Goal: Task Accomplishment & Management: Complete application form

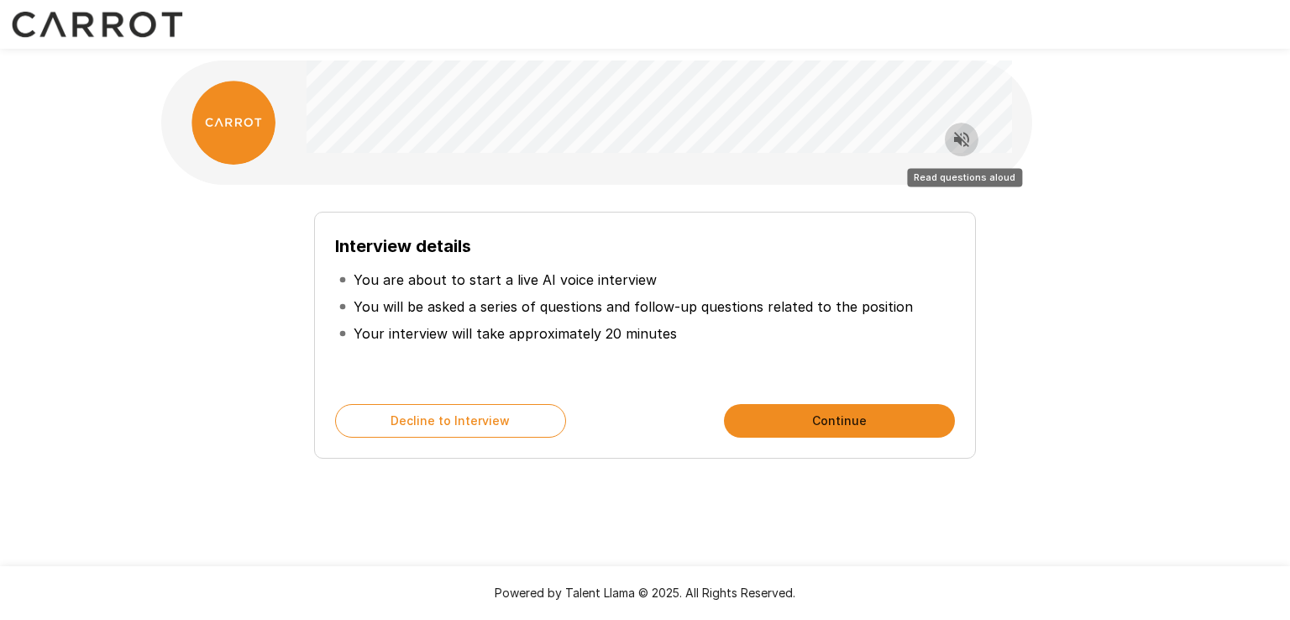
click at [960, 147] on icon "Read questions aloud" at bounding box center [962, 139] width 20 height 20
click at [843, 420] on button "Continue" at bounding box center [839, 421] width 231 height 34
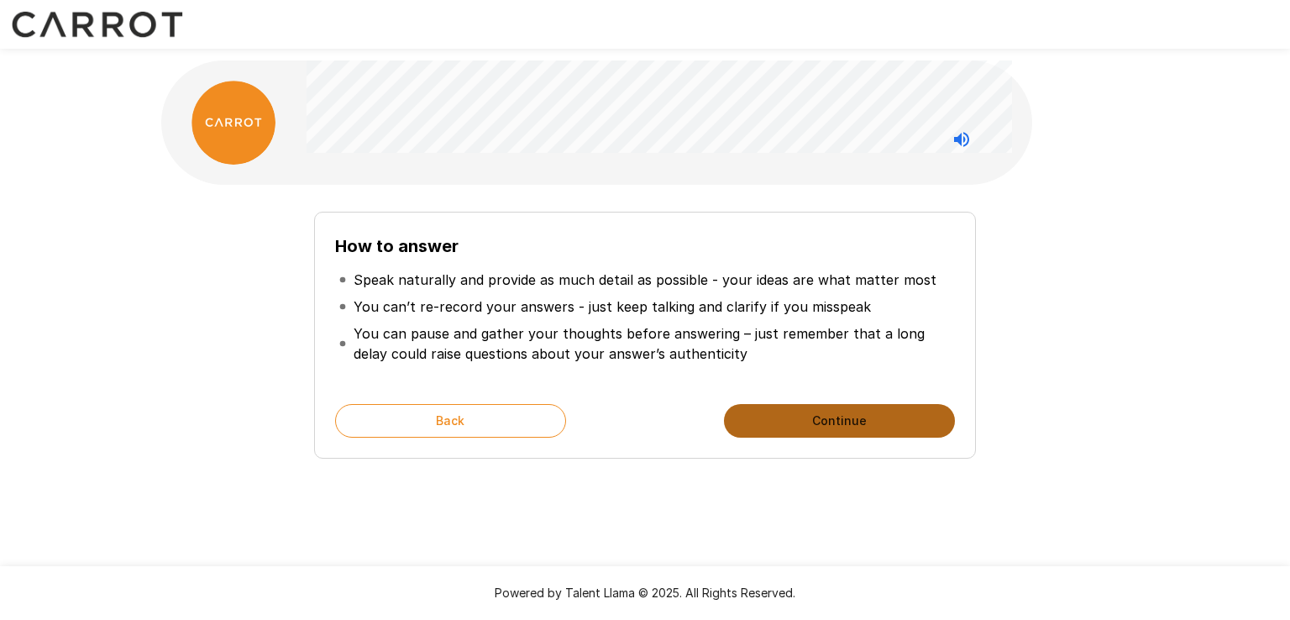
click at [826, 421] on button "Continue" at bounding box center [839, 421] width 231 height 34
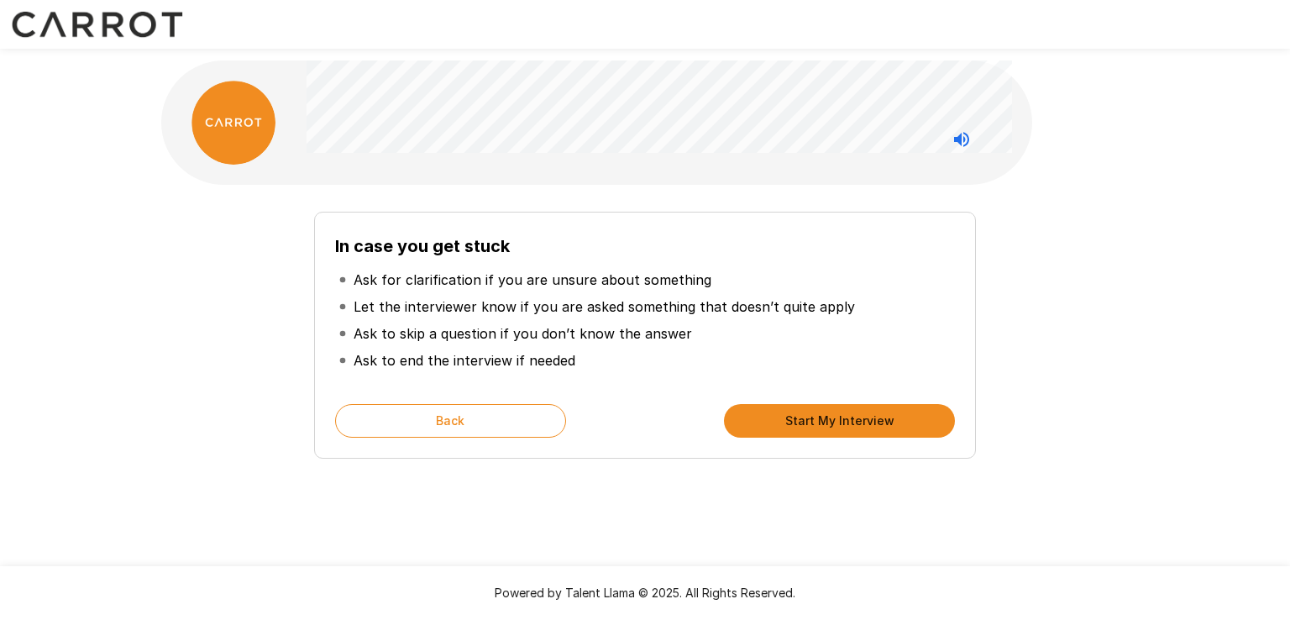
click at [810, 421] on button "Start My Interview" at bounding box center [839, 421] width 231 height 34
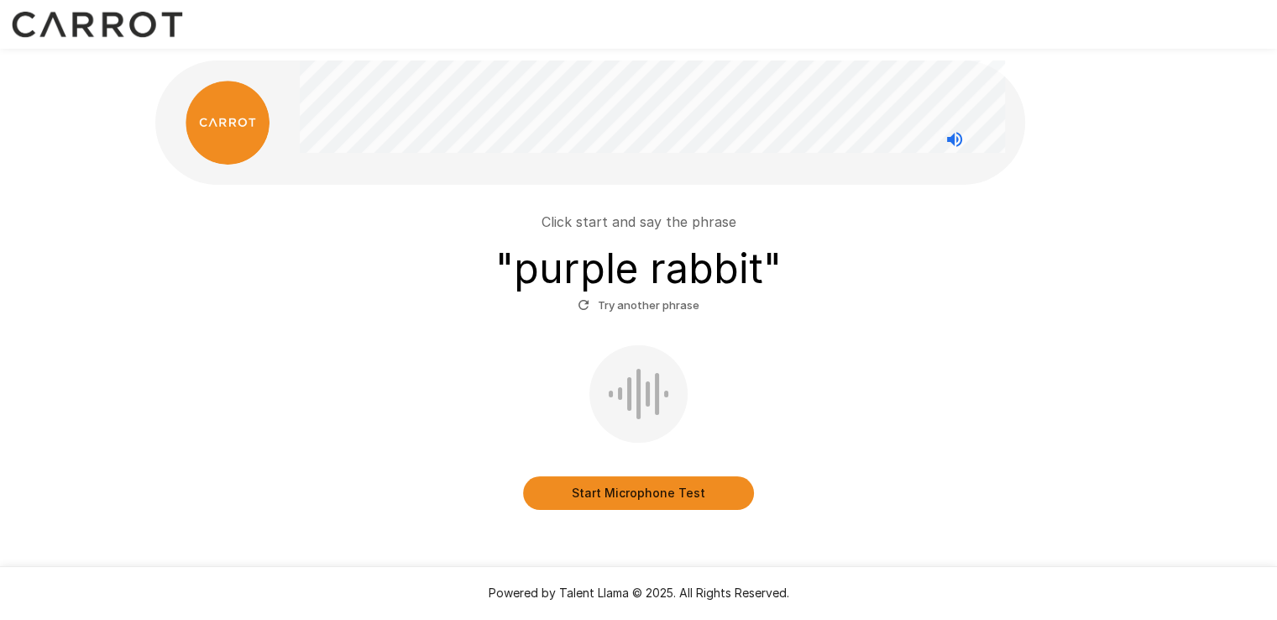
click at [674, 495] on button "Start Microphone Test" at bounding box center [638, 493] width 231 height 34
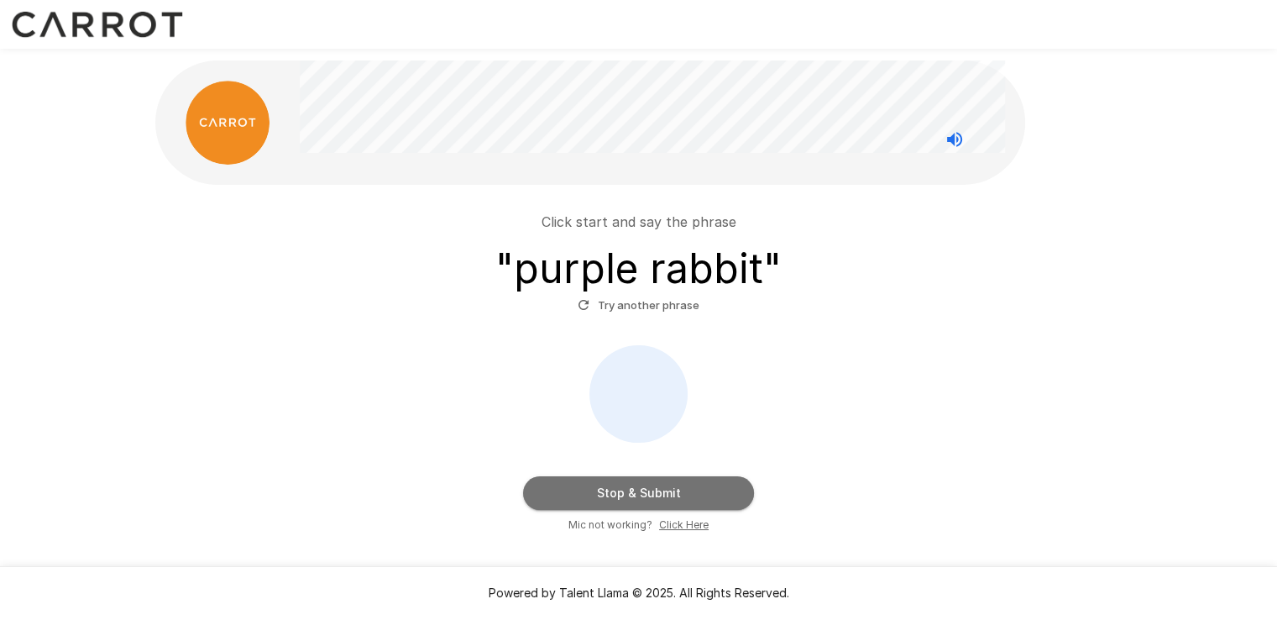
click at [655, 491] on button "Stop & Submit" at bounding box center [638, 493] width 231 height 34
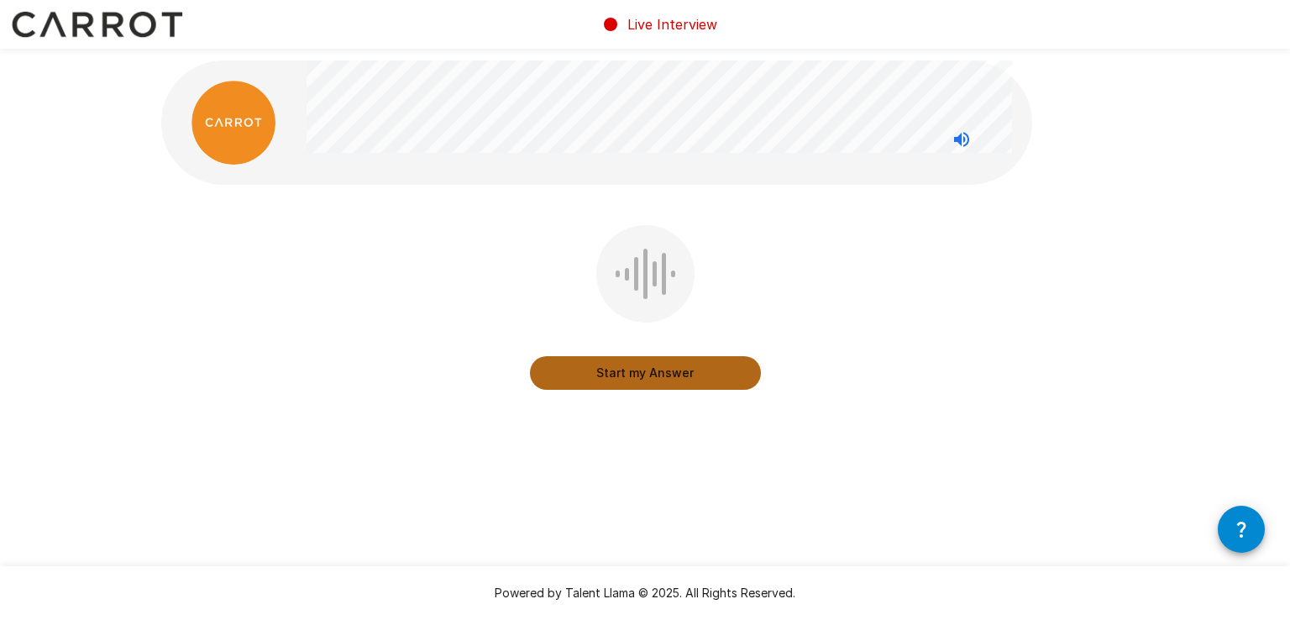
click at [662, 374] on button "Start my Answer" at bounding box center [645, 373] width 231 height 34
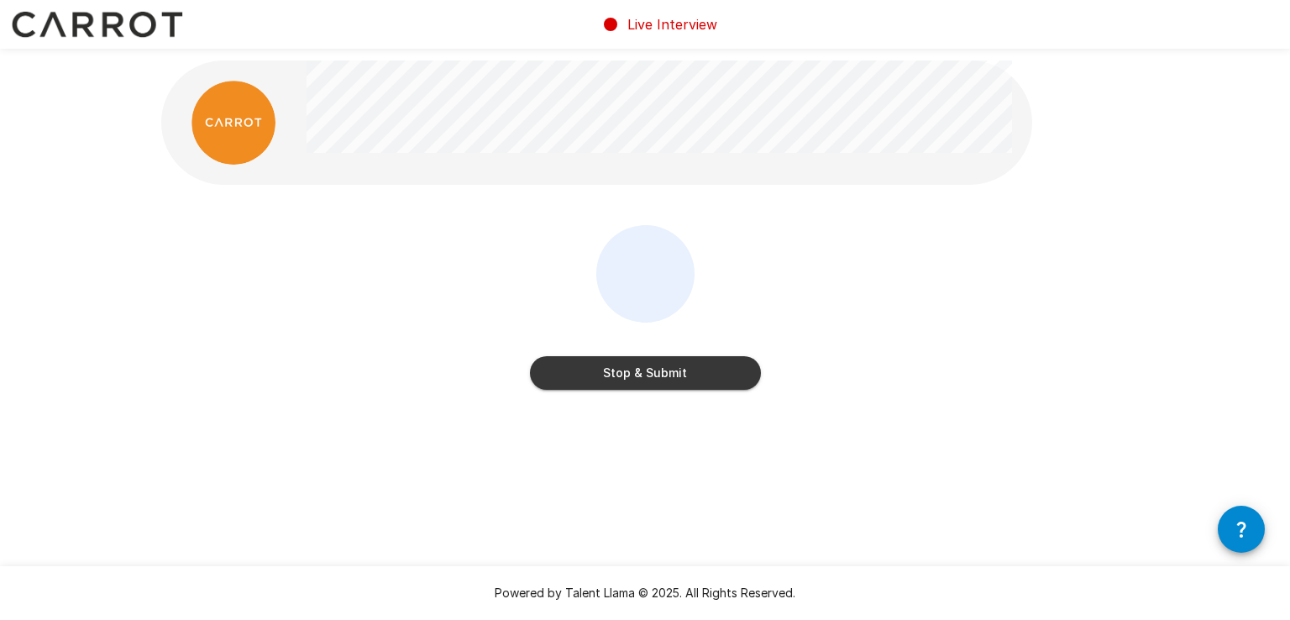
click at [662, 374] on button "Stop & Submit" at bounding box center [645, 373] width 231 height 34
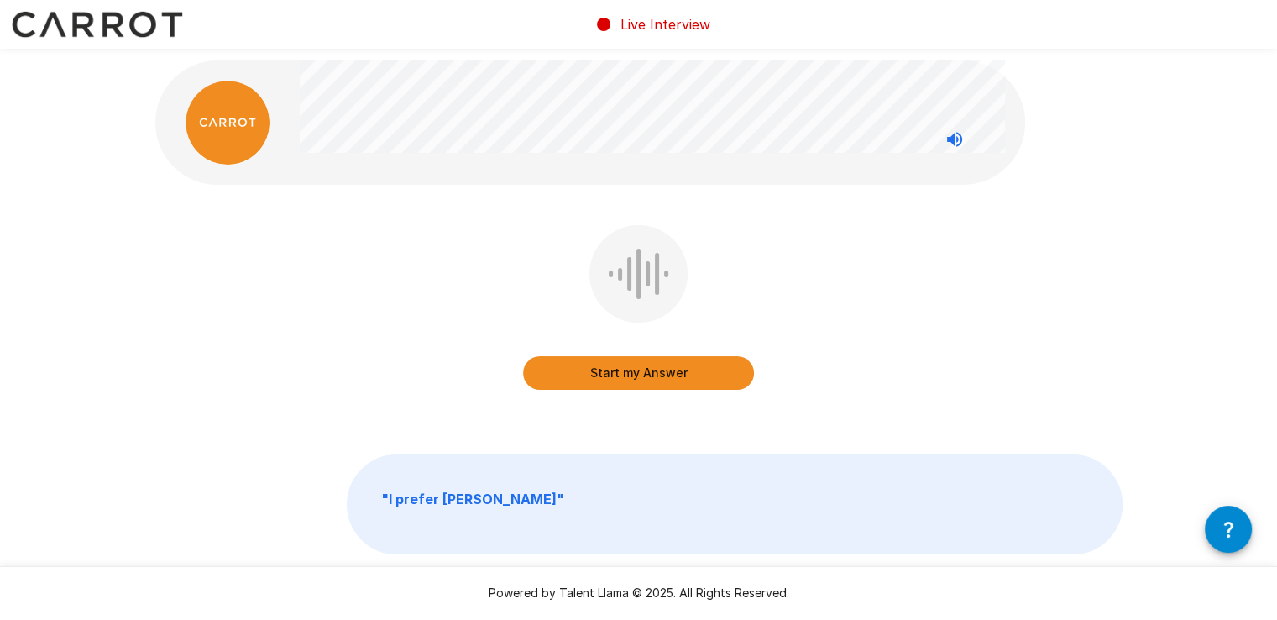
click at [634, 380] on button "Start my Answer" at bounding box center [638, 373] width 231 height 34
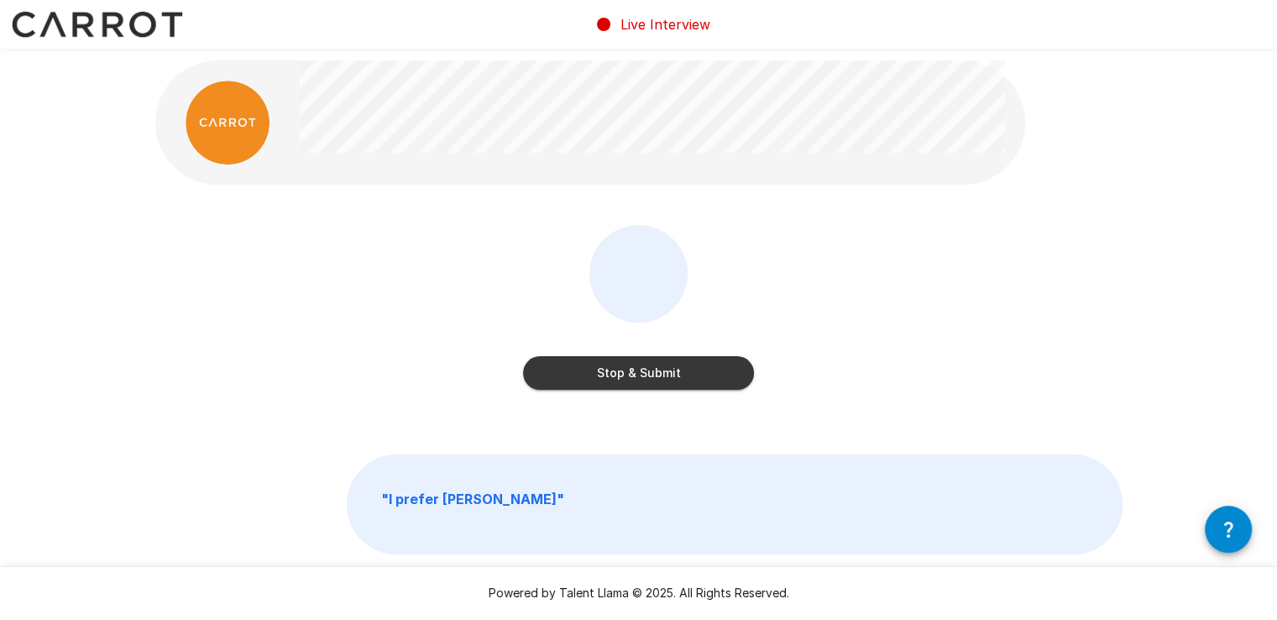
click at [642, 377] on button "Stop & Submit" at bounding box center [638, 373] width 231 height 34
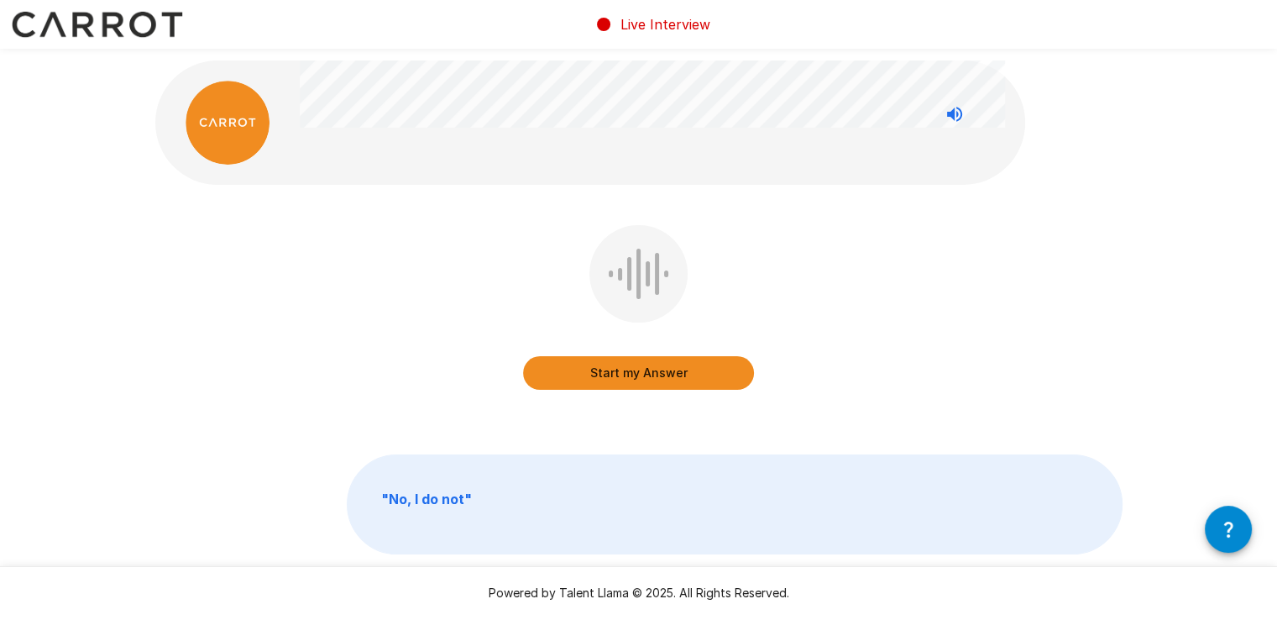
click at [661, 377] on button "Start my Answer" at bounding box center [638, 373] width 231 height 34
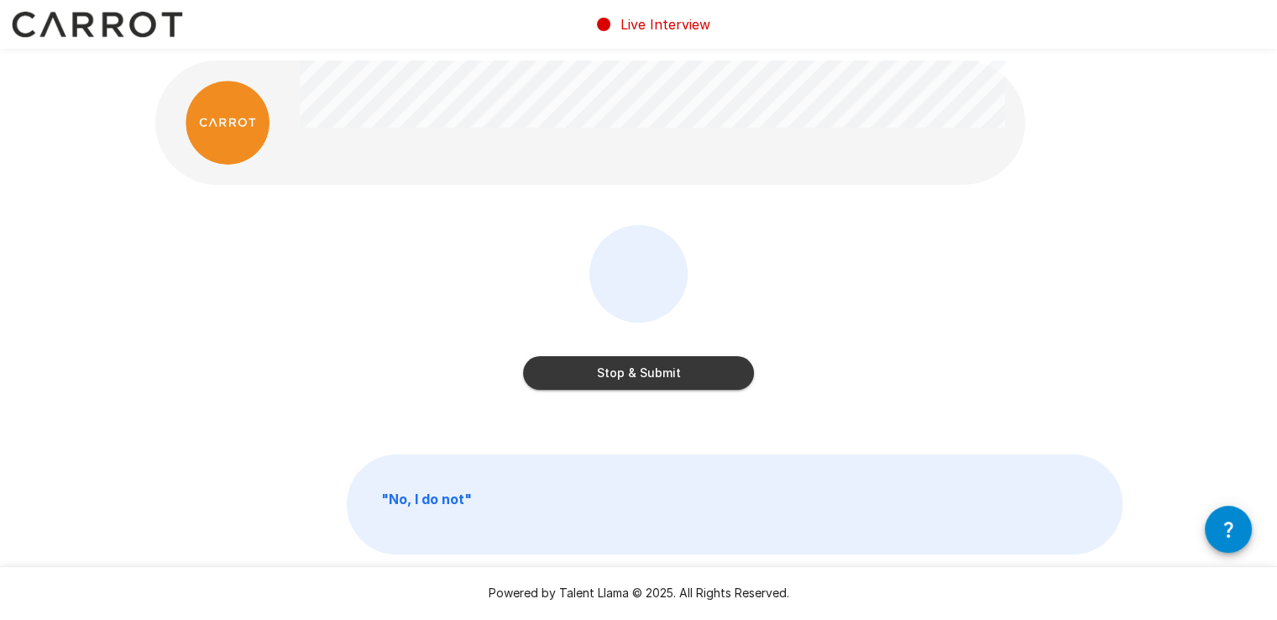
click at [661, 377] on button "Stop & Submit" at bounding box center [638, 373] width 231 height 34
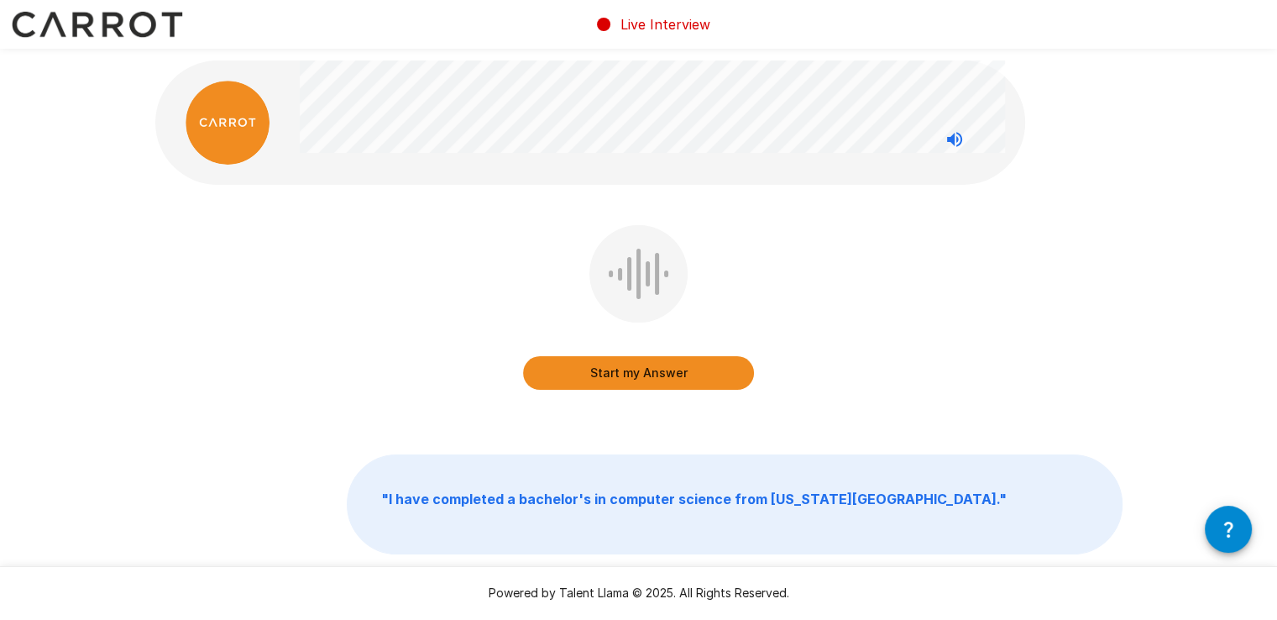
click at [655, 372] on button "Start my Answer" at bounding box center [638, 373] width 231 height 34
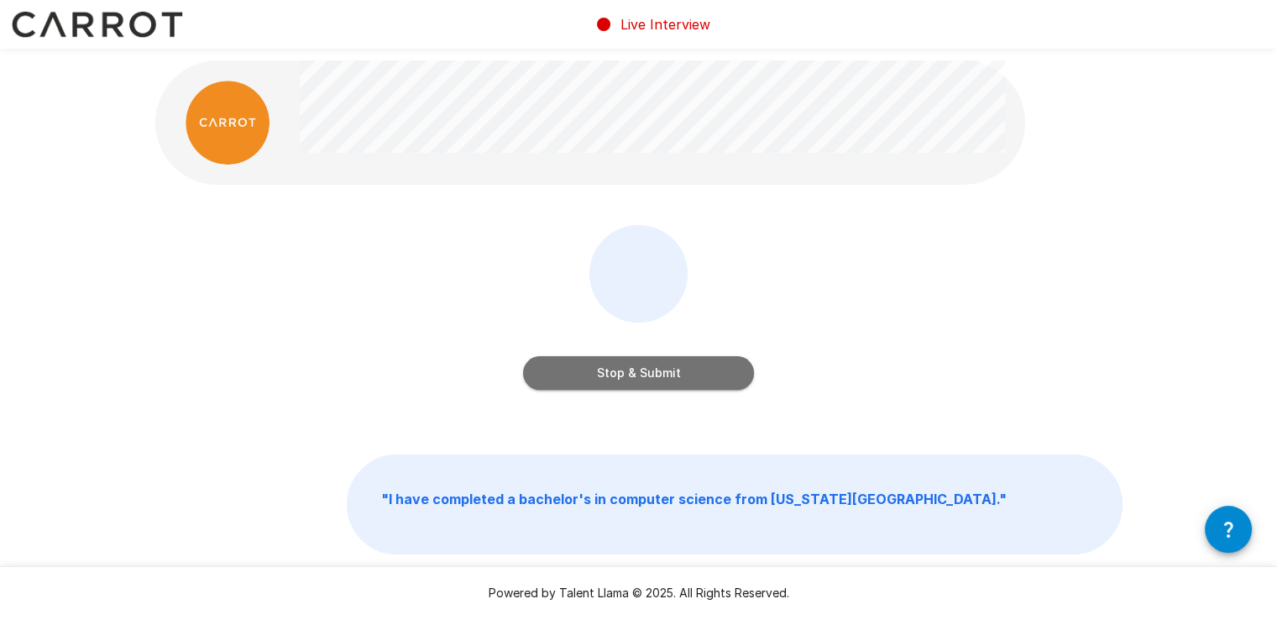
click at [657, 374] on button "Stop & Submit" at bounding box center [638, 373] width 231 height 34
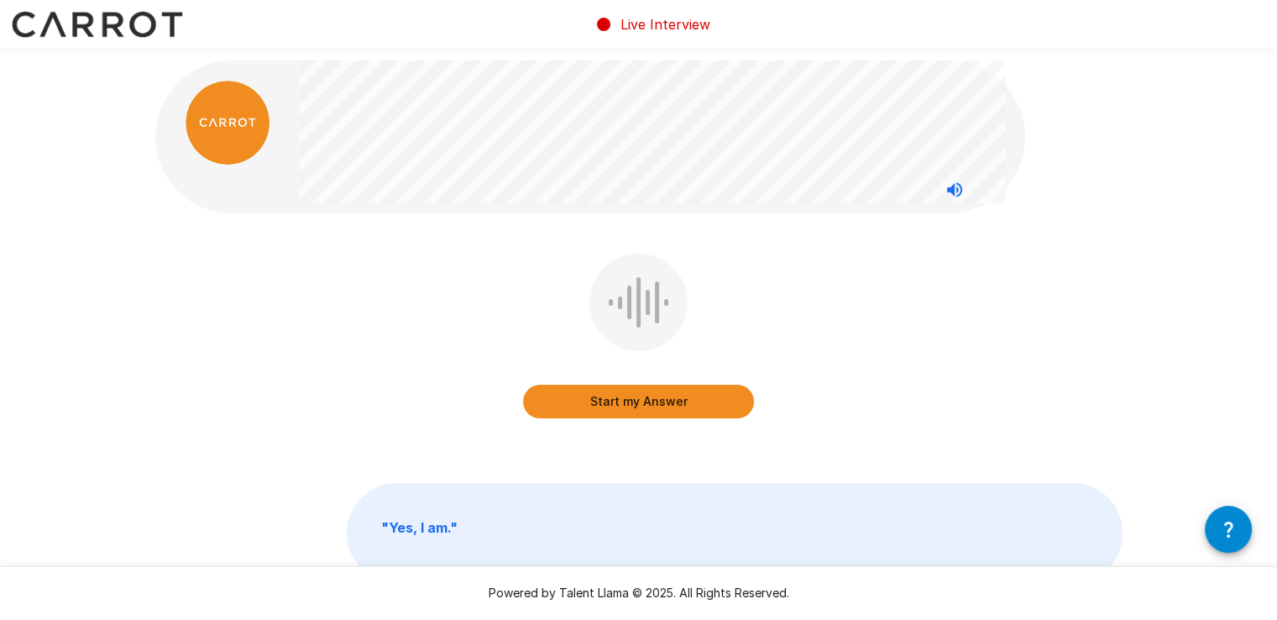
click at [668, 402] on button "Start my Answer" at bounding box center [638, 402] width 231 height 34
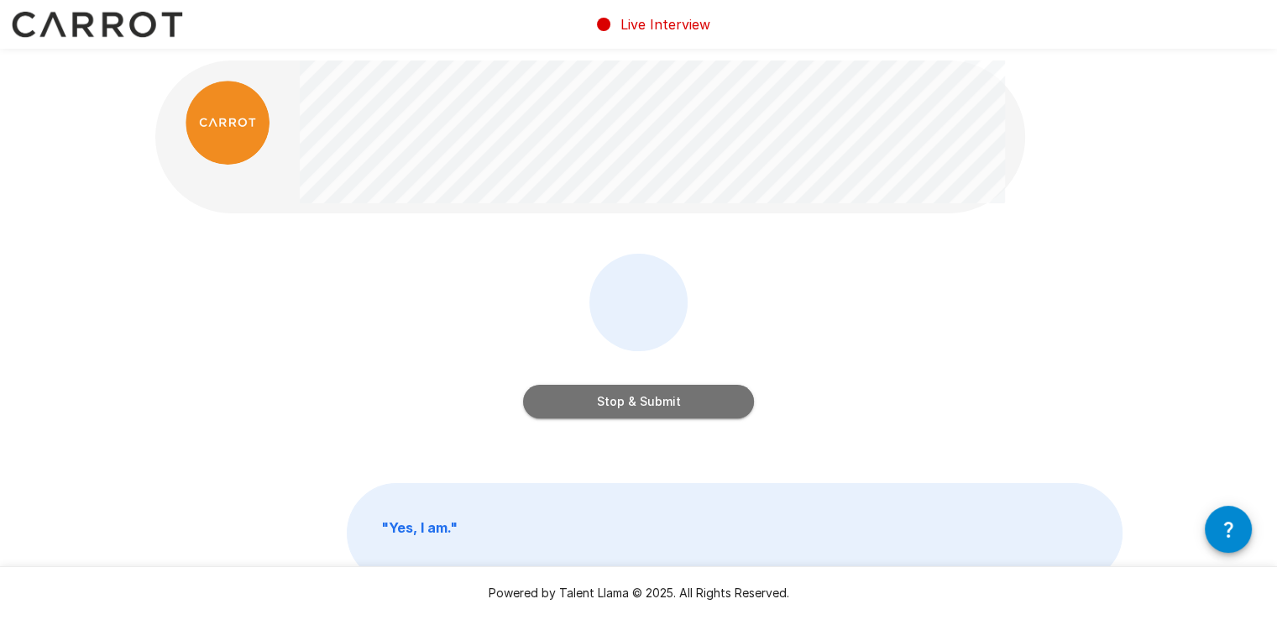
click at [668, 402] on button "Stop & Submit" at bounding box center [638, 402] width 231 height 34
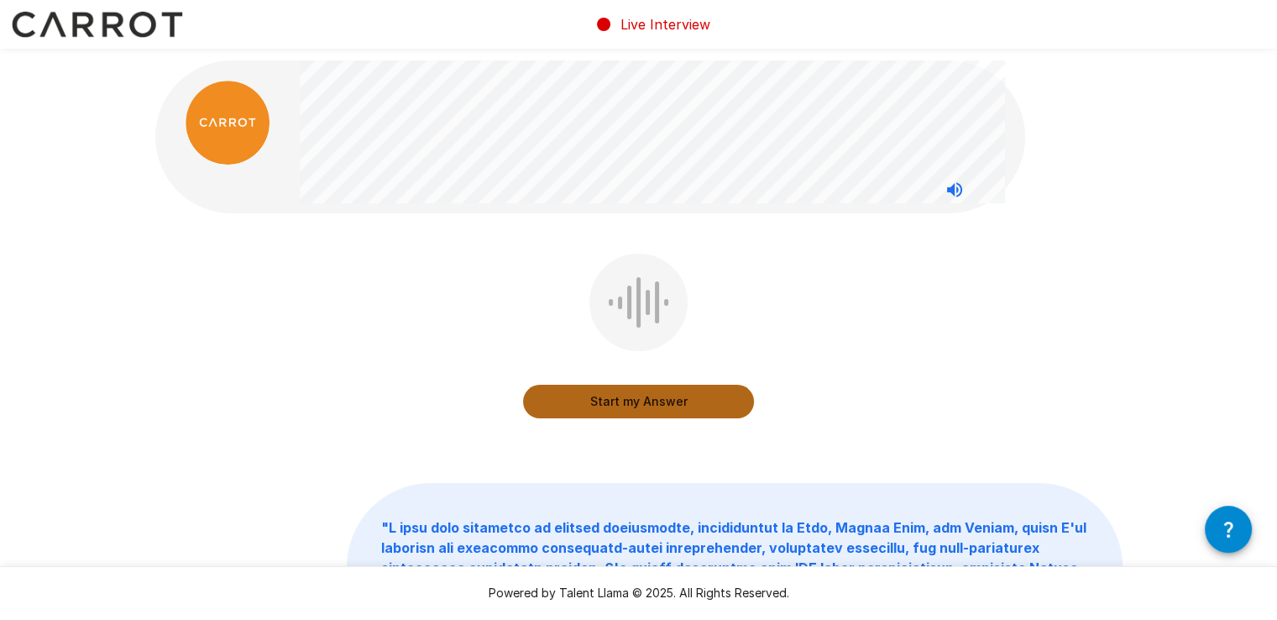
click at [647, 402] on button "Start my Answer" at bounding box center [638, 402] width 231 height 34
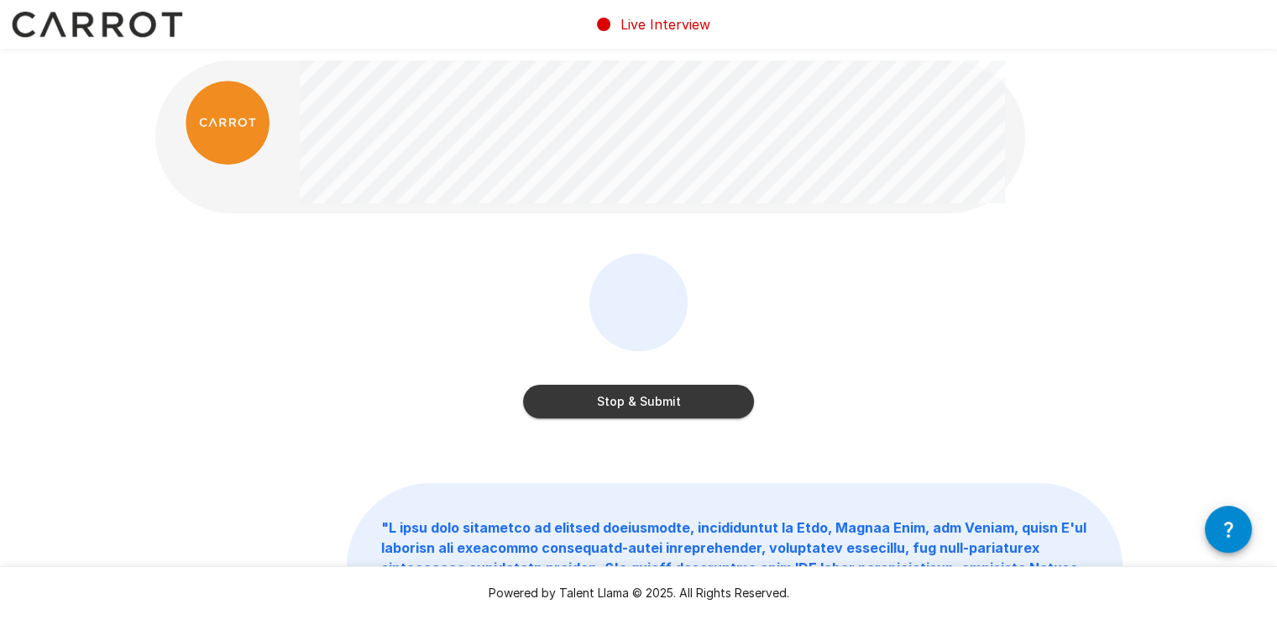
click at [616, 406] on button "Stop & Submit" at bounding box center [638, 402] width 231 height 34
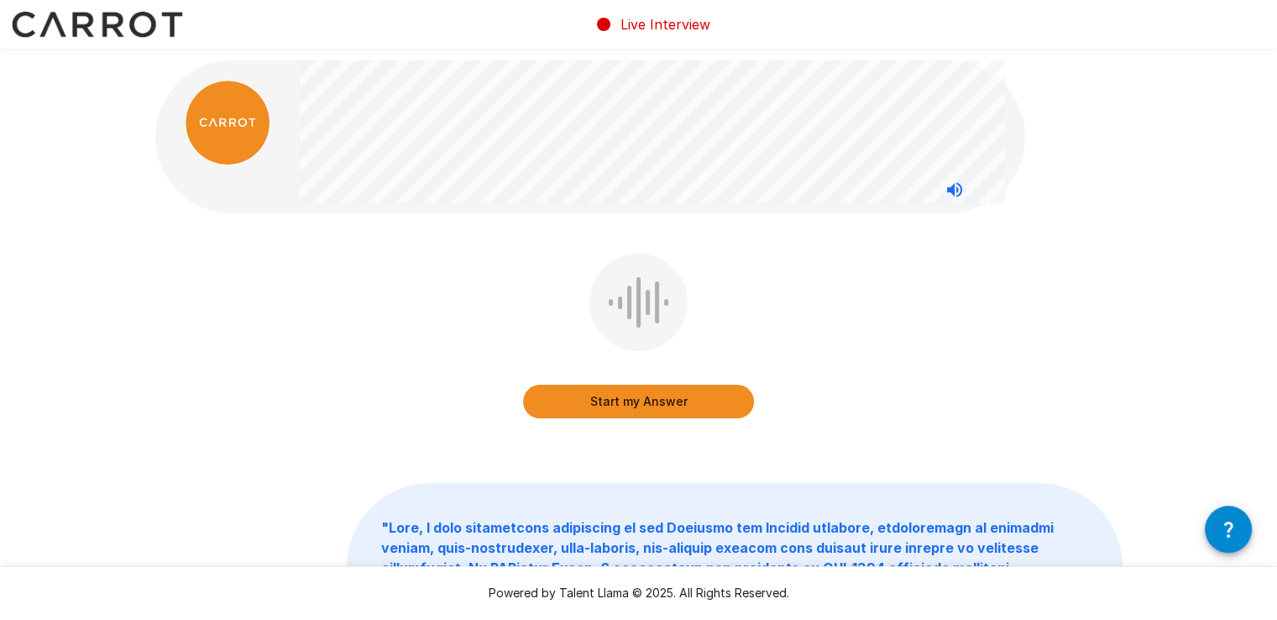
click at [655, 401] on button "Start my Answer" at bounding box center [638, 402] width 231 height 34
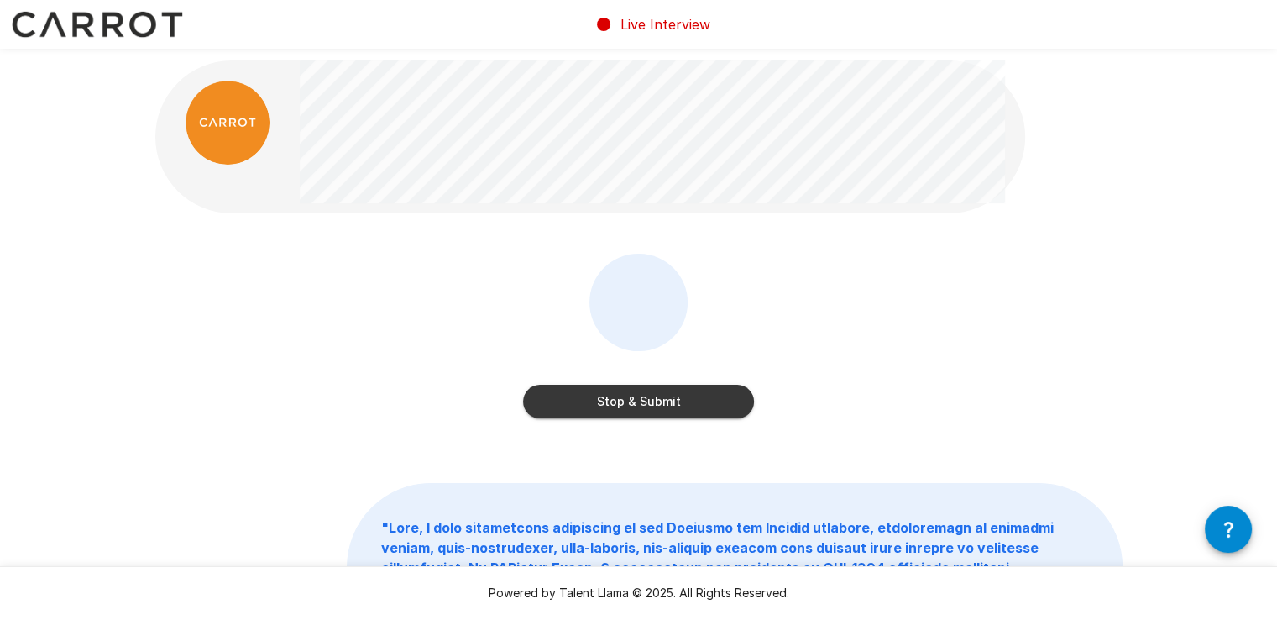
click at [655, 401] on button "Stop & Submit" at bounding box center [638, 402] width 231 height 34
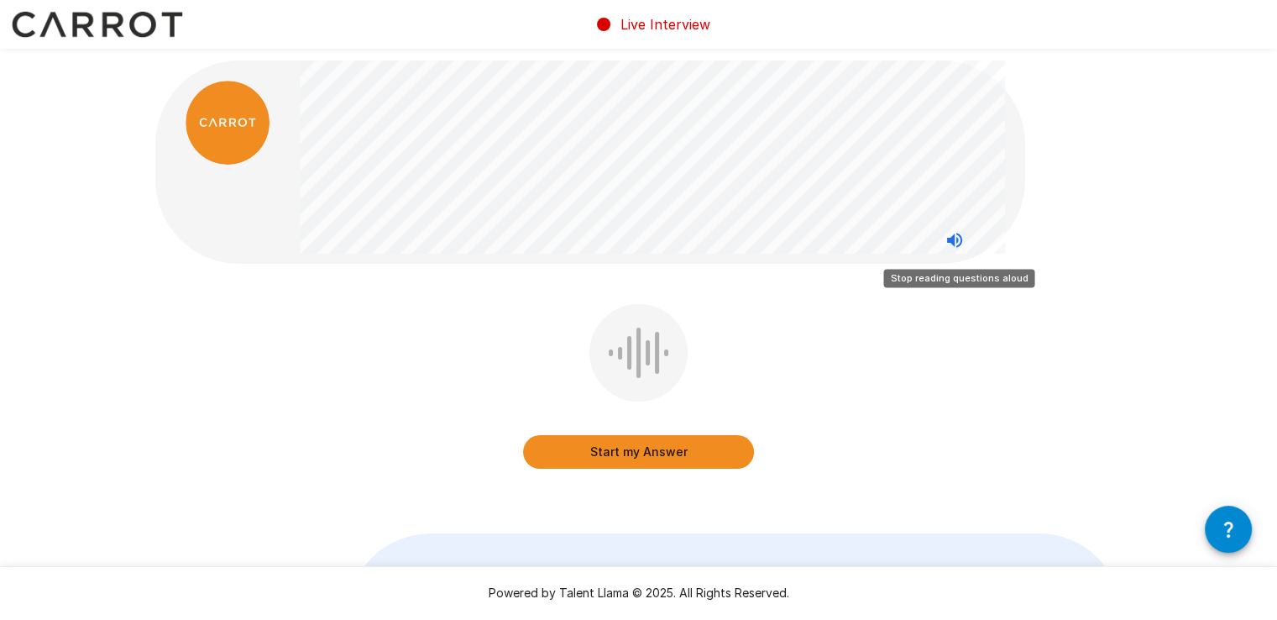
click at [945, 230] on icon "Stop reading questions aloud" at bounding box center [955, 240] width 20 height 20
click at [955, 239] on icon "Read questions aloud" at bounding box center [954, 240] width 15 height 15
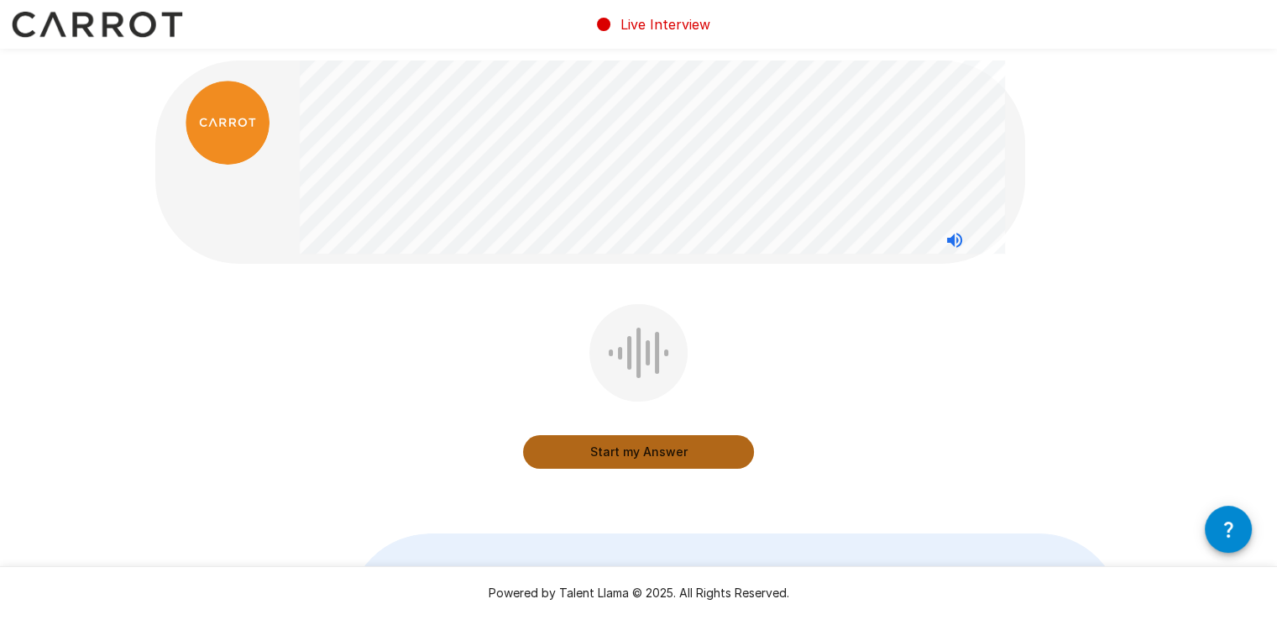
click at [673, 448] on button "Start my Answer" at bounding box center [638, 452] width 231 height 34
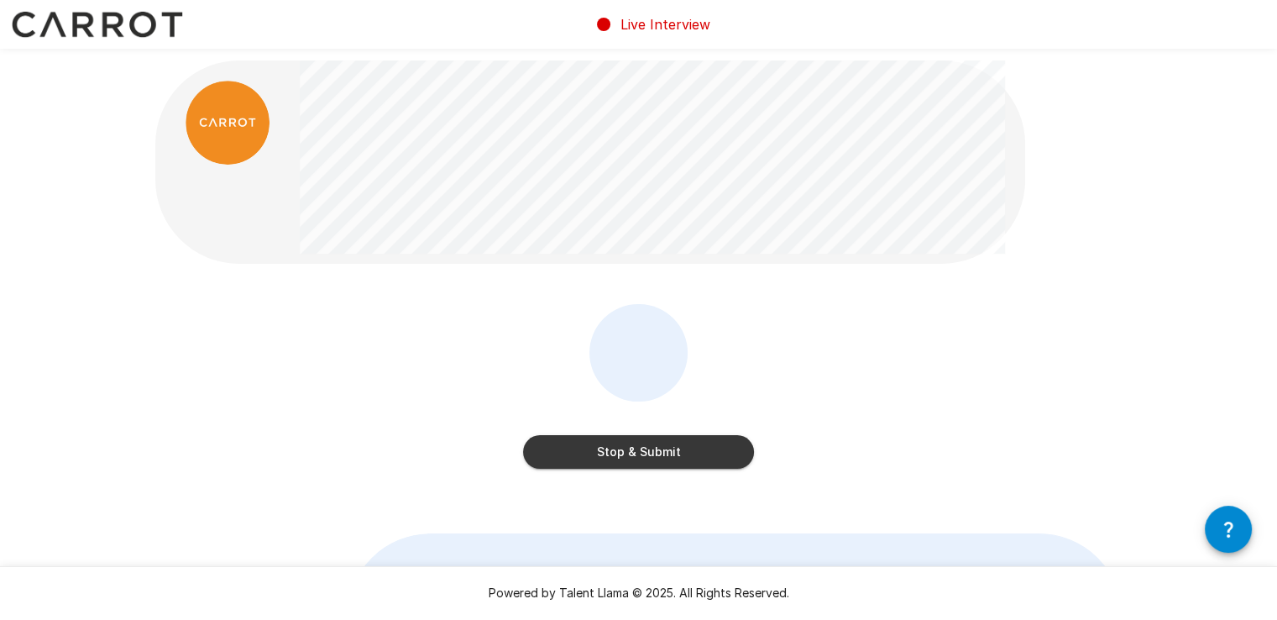
click at [643, 455] on button "Stop & Submit" at bounding box center [638, 452] width 231 height 34
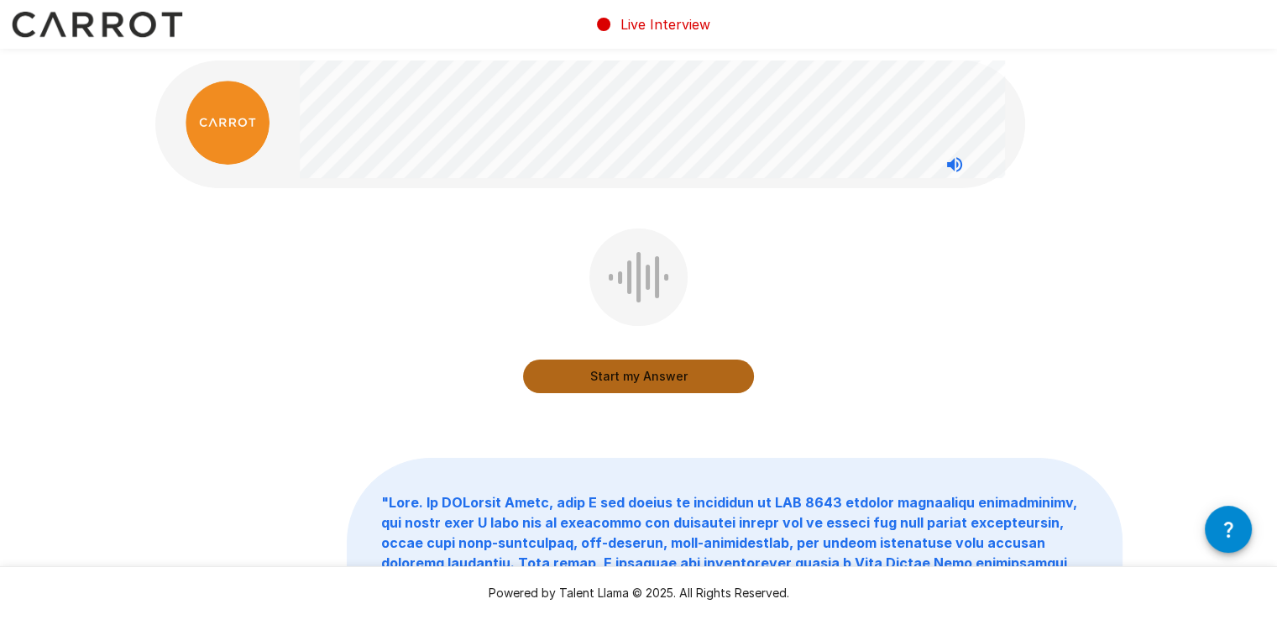
click at [657, 374] on button "Start my Answer" at bounding box center [638, 376] width 231 height 34
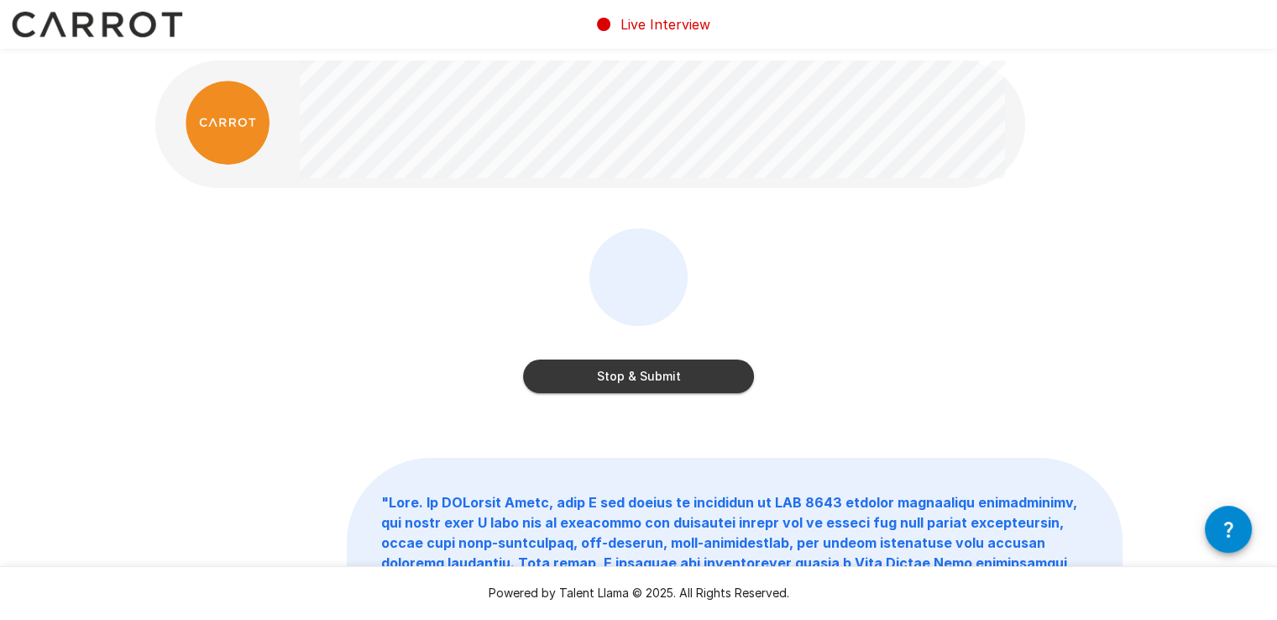
click at [657, 374] on button "Stop & Submit" at bounding box center [638, 376] width 231 height 34
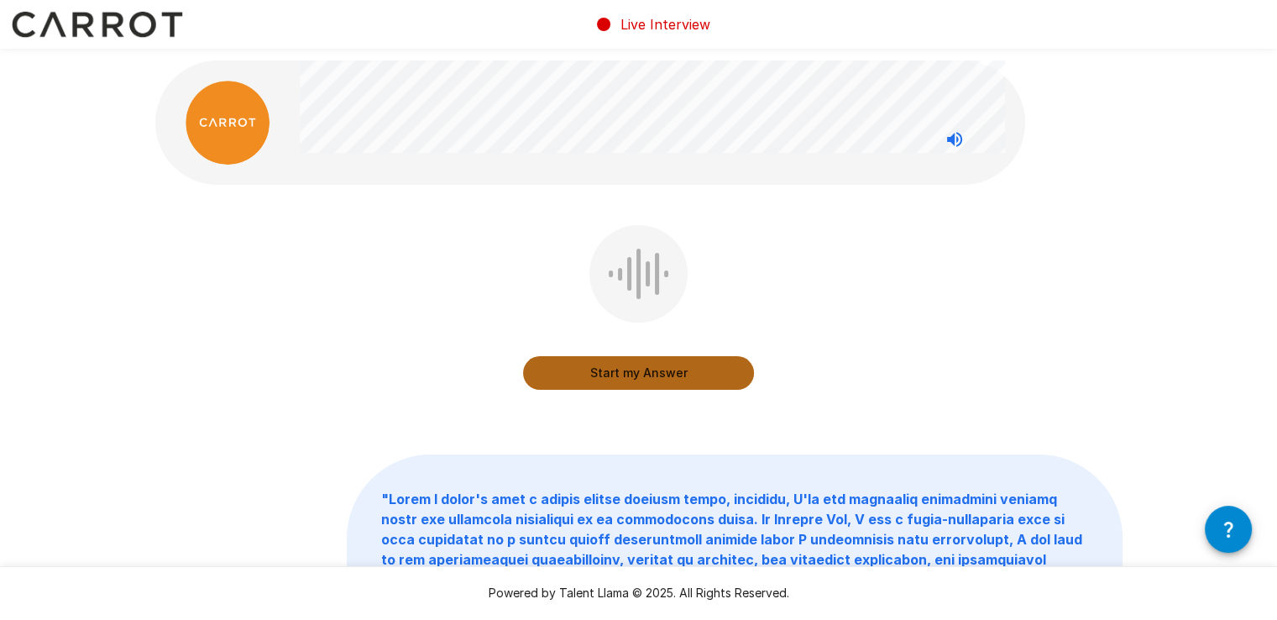
click at [642, 370] on button "Start my Answer" at bounding box center [638, 373] width 231 height 34
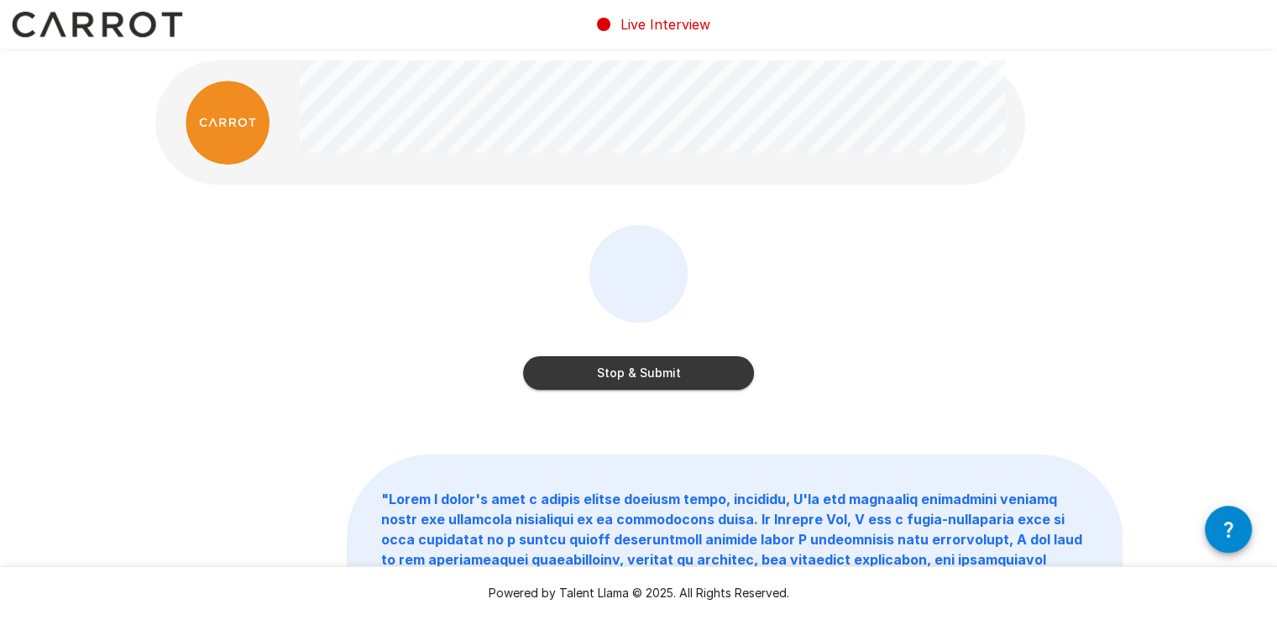
click at [642, 370] on button "Stop & Submit" at bounding box center [638, 373] width 231 height 34
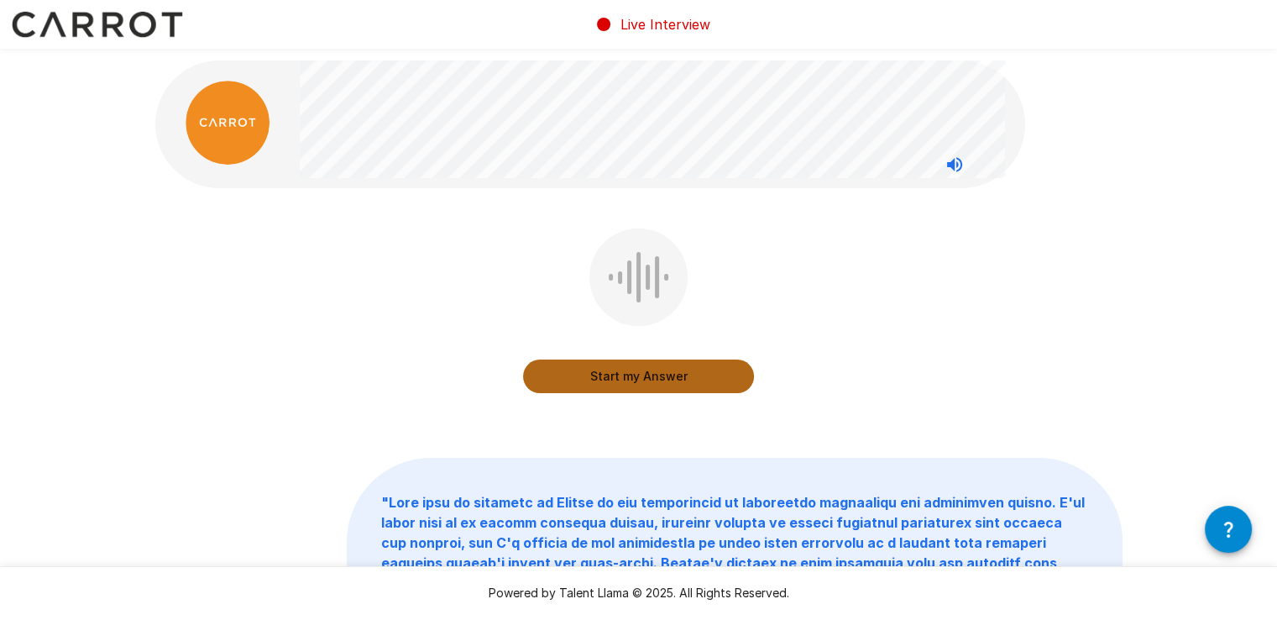
click at [677, 383] on button "Start my Answer" at bounding box center [638, 376] width 231 height 34
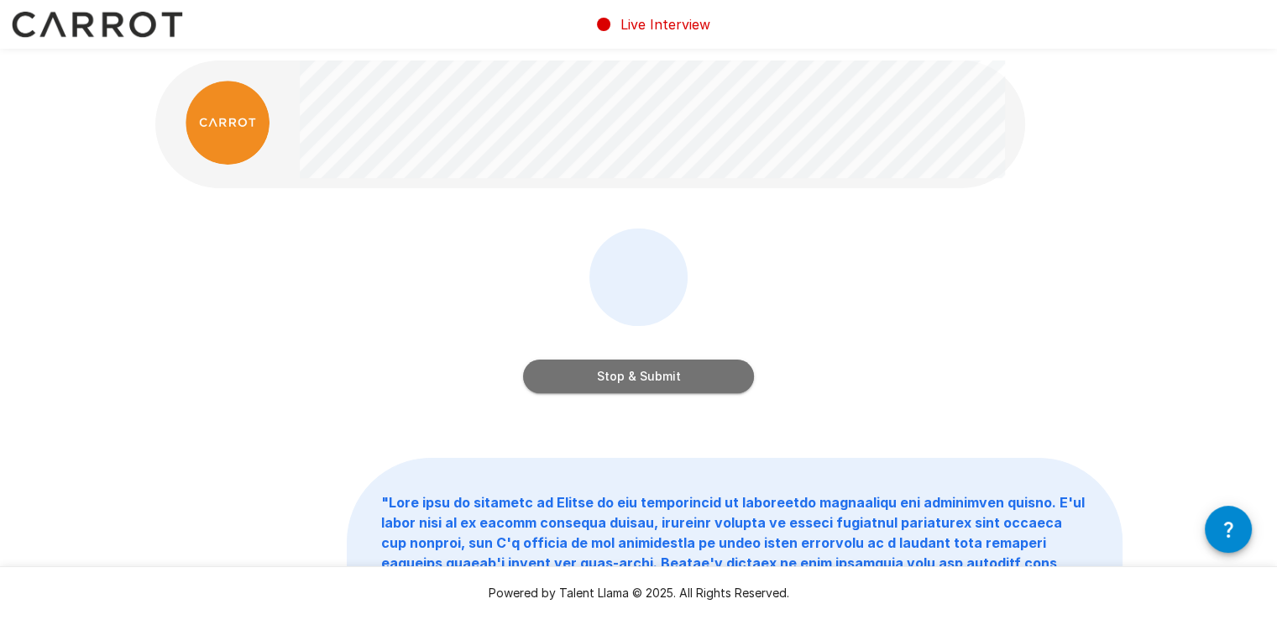
click at [676, 383] on button "Stop & Submit" at bounding box center [638, 376] width 231 height 34
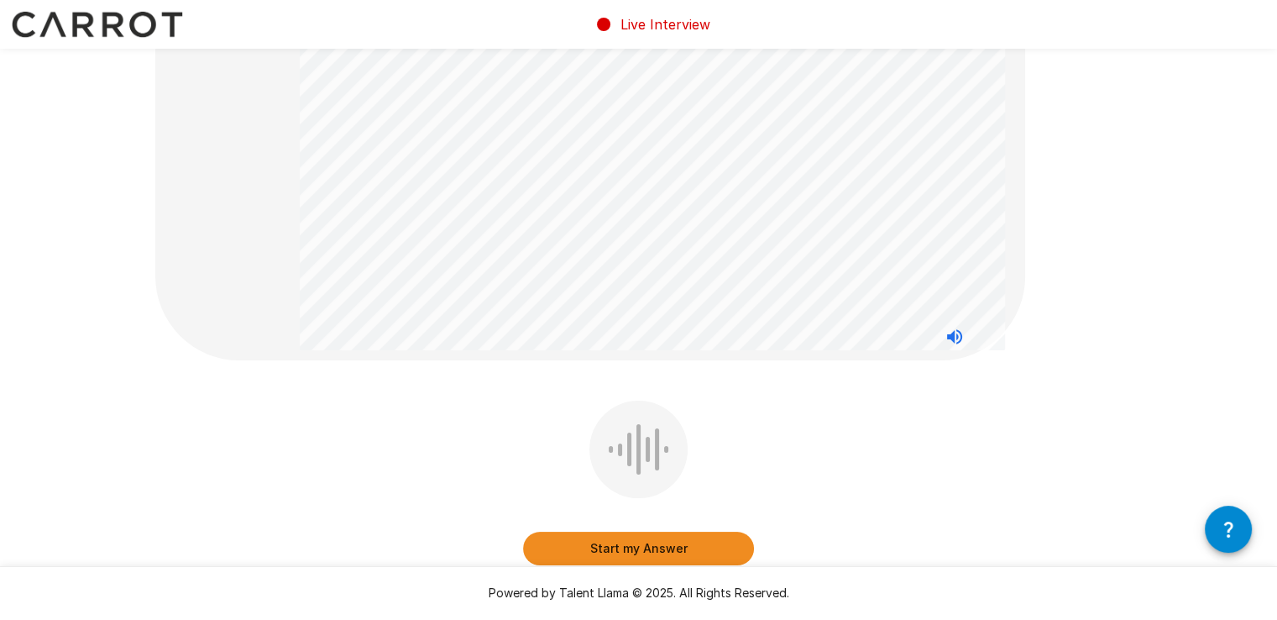
scroll to position [168, 0]
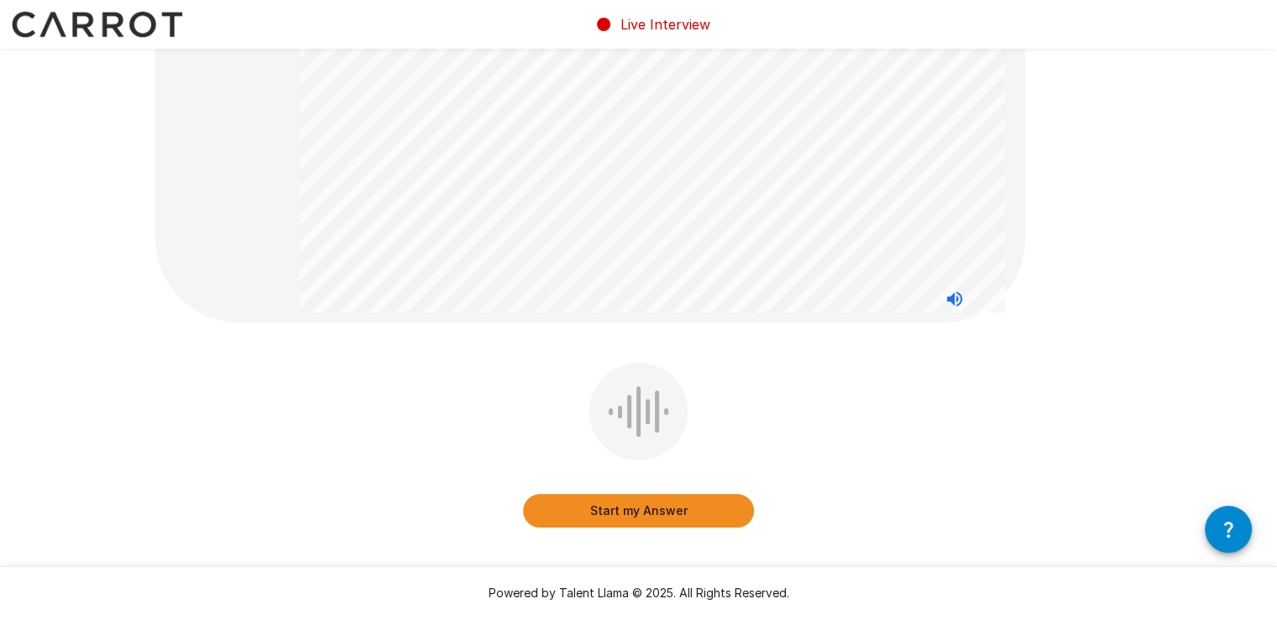
click at [672, 515] on button "Start my Answer" at bounding box center [638, 511] width 231 height 34
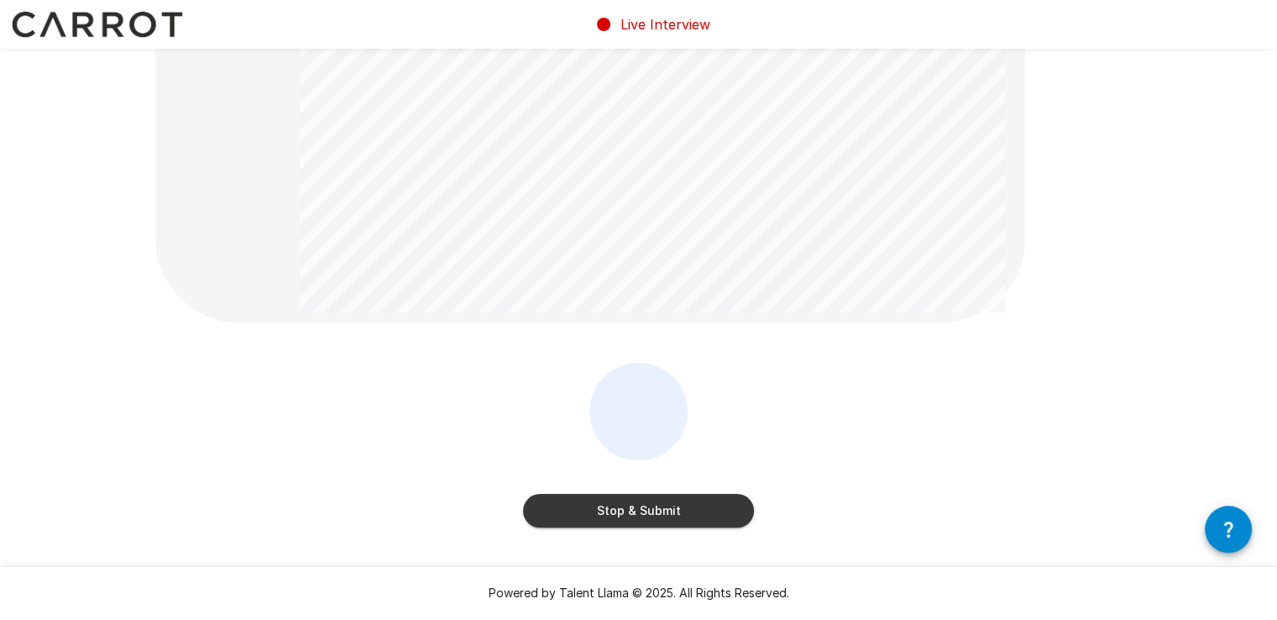
click at [605, 514] on button "Stop & Submit" at bounding box center [638, 511] width 231 height 34
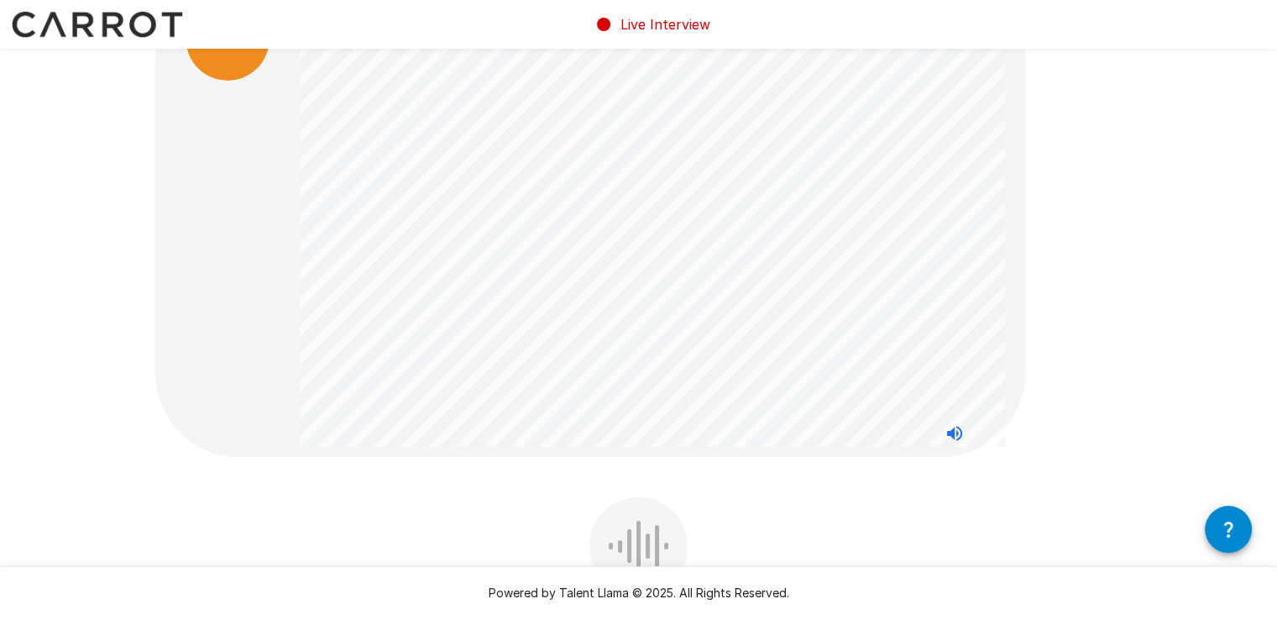
scroll to position [252, 0]
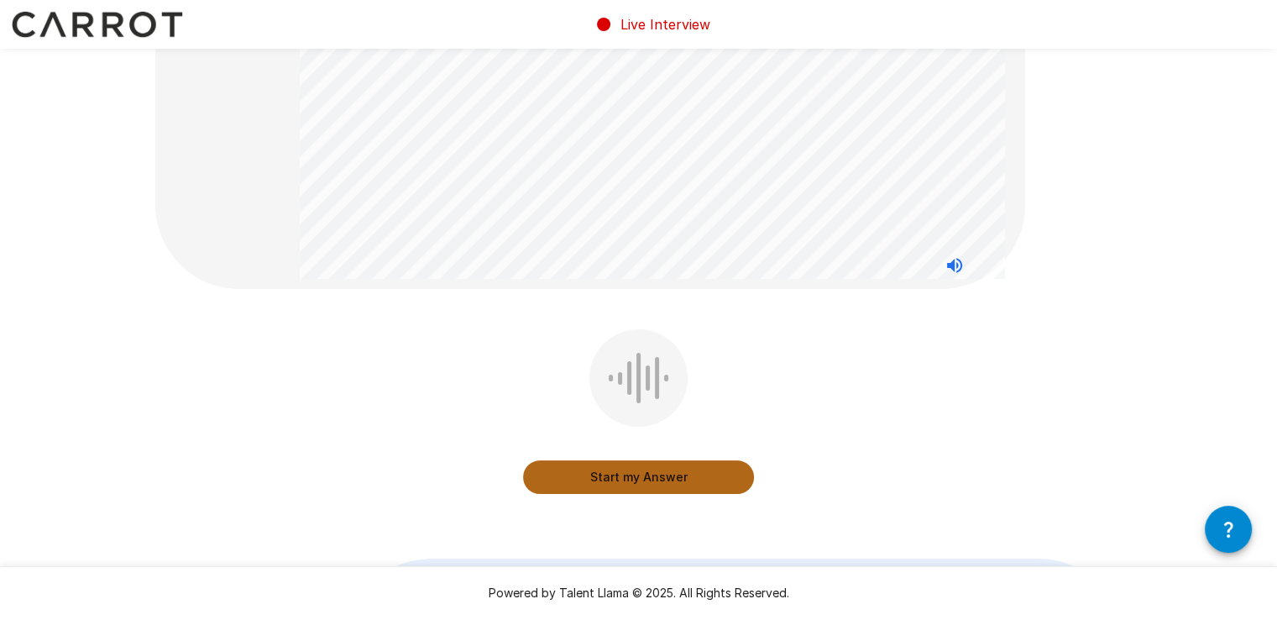
click at [663, 469] on button "Start my Answer" at bounding box center [638, 477] width 231 height 34
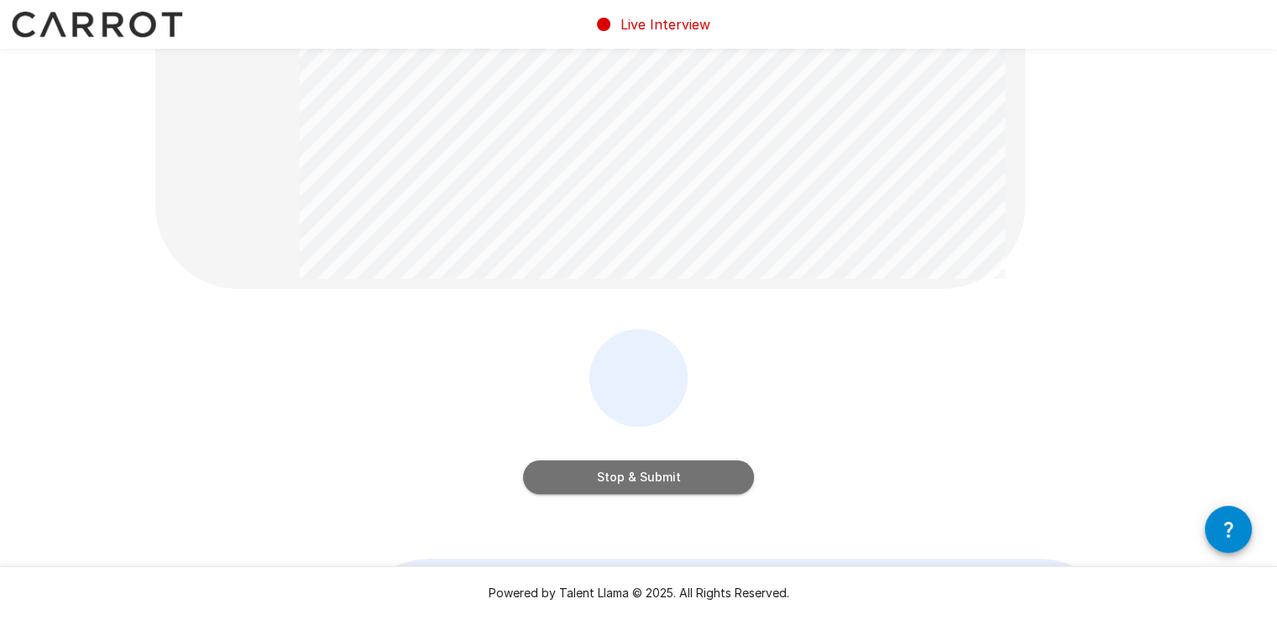
click at [662, 469] on button "Stop & Submit" at bounding box center [638, 477] width 231 height 34
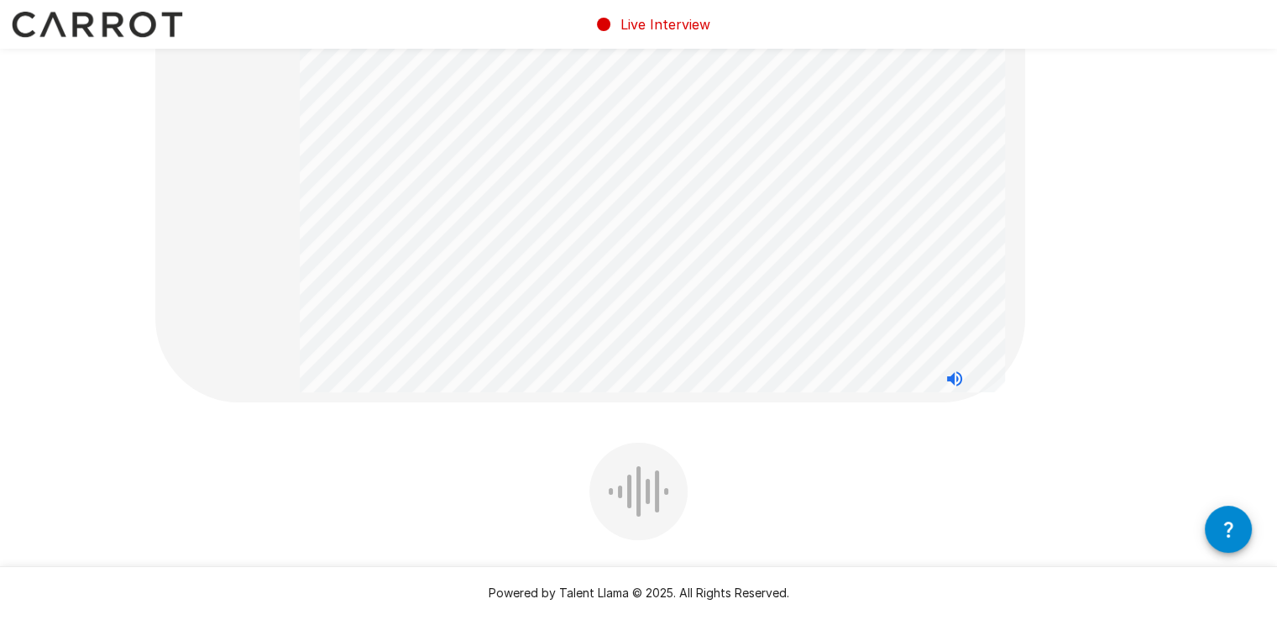
scroll to position [336, 0]
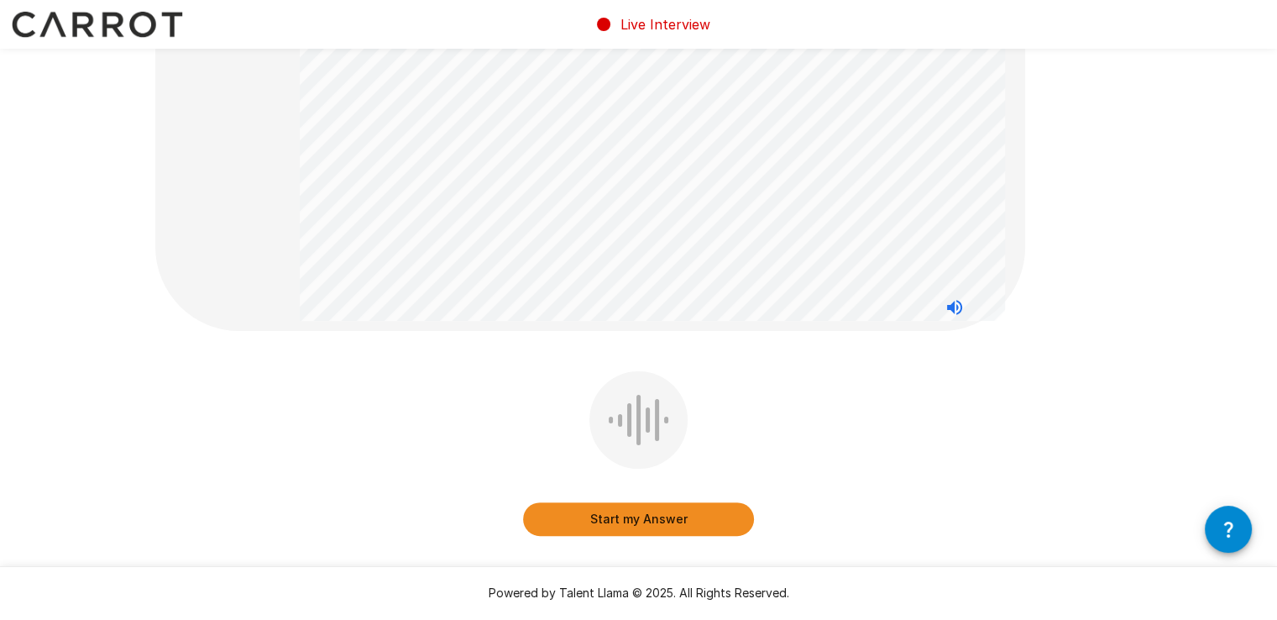
click at [642, 520] on button "Start my Answer" at bounding box center [638, 519] width 231 height 34
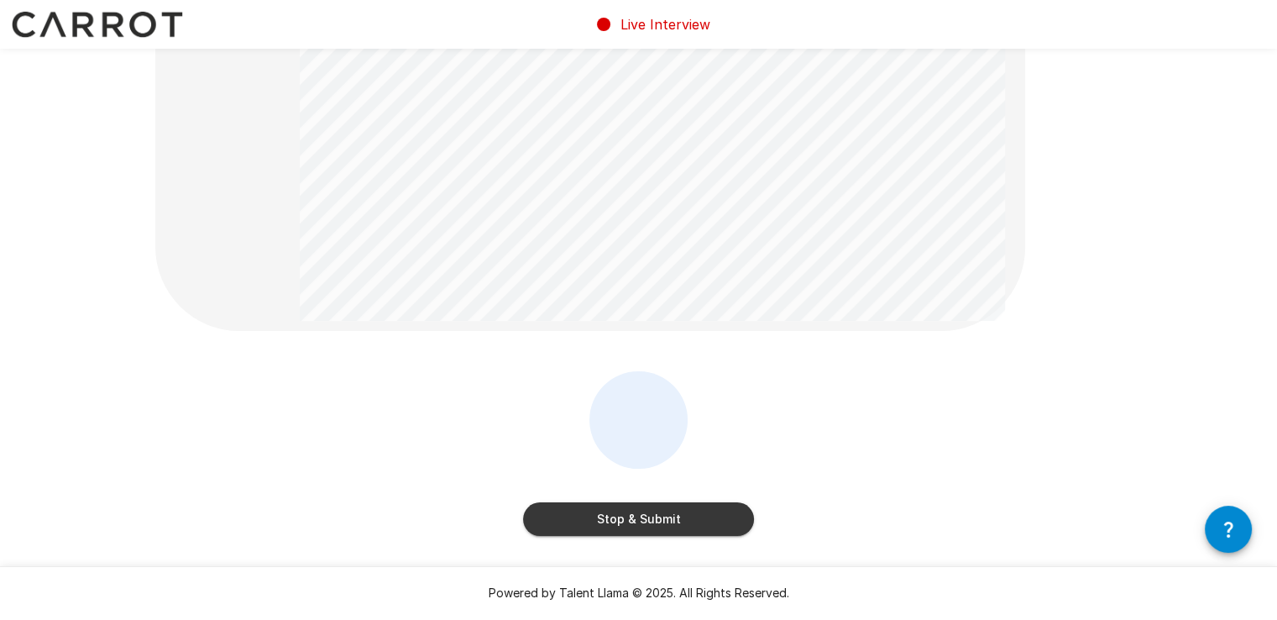
click at [637, 520] on button "Stop & Submit" at bounding box center [638, 519] width 231 height 34
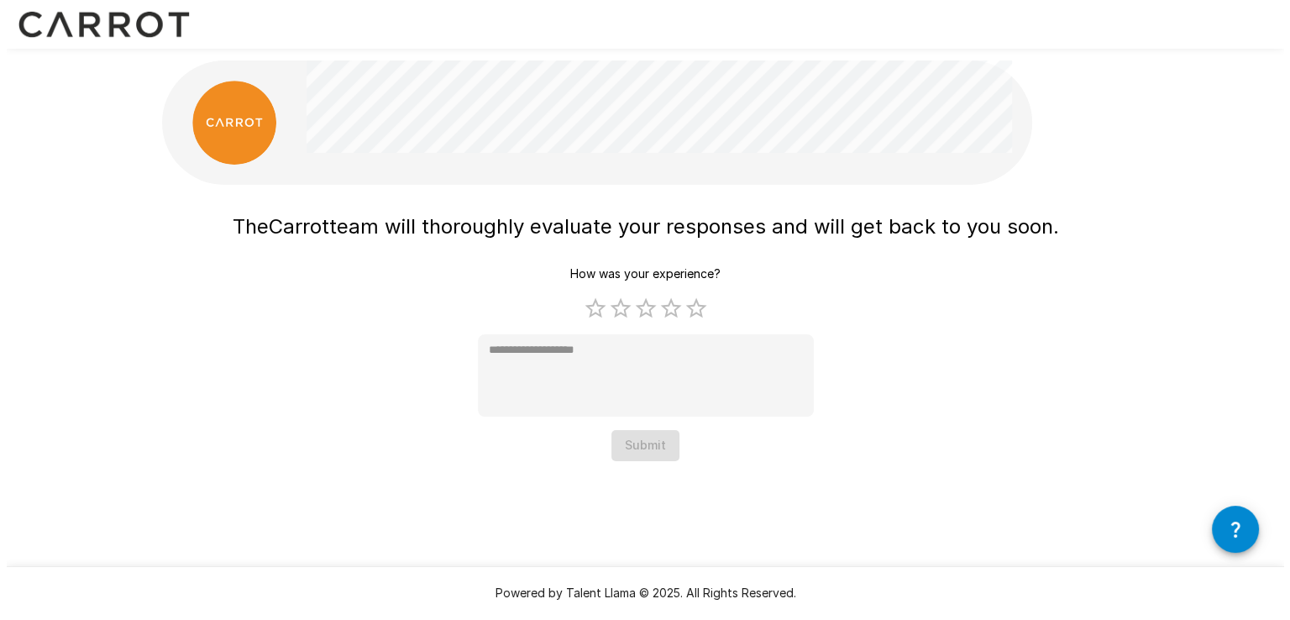
scroll to position [0, 0]
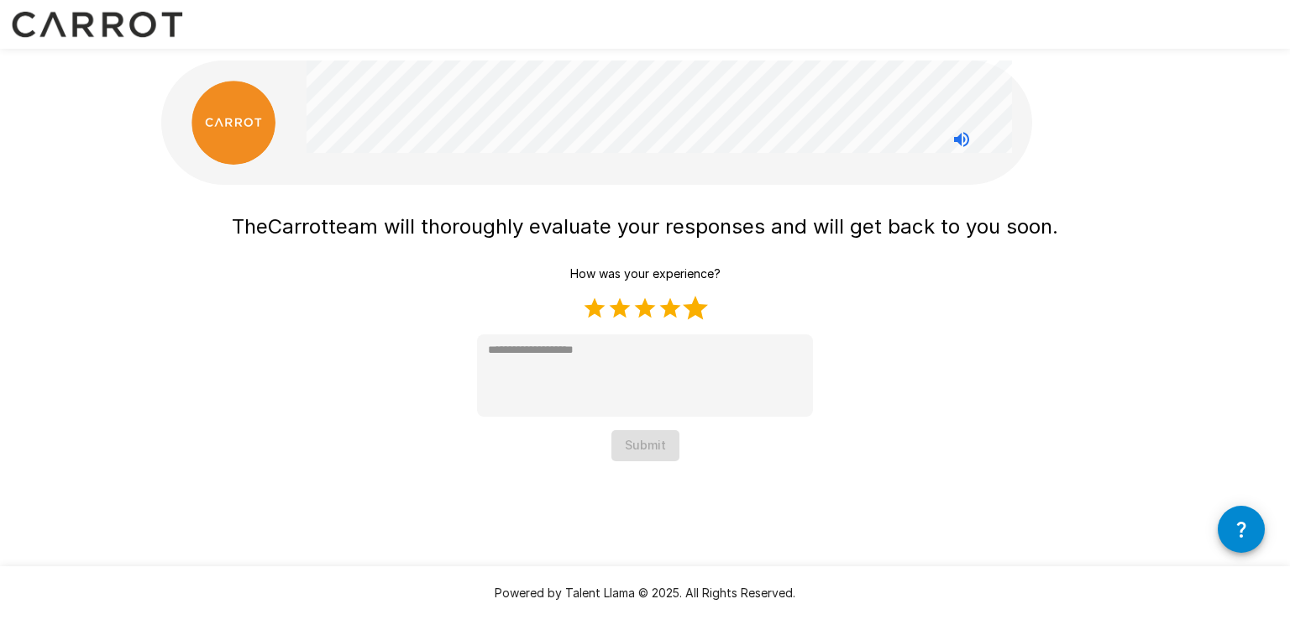
click at [689, 307] on label "5 Stars" at bounding box center [695, 308] width 25 height 25
type textarea "*"
click at [627, 425] on div "How was your experience? 1 Star 2 Stars 3 Stars 4 Stars 5 Stars Empty * Submit" at bounding box center [645, 360] width 336 height 202
click at [642, 441] on button "Submit" at bounding box center [645, 445] width 68 height 31
